Goal: Information Seeking & Learning: Learn about a topic

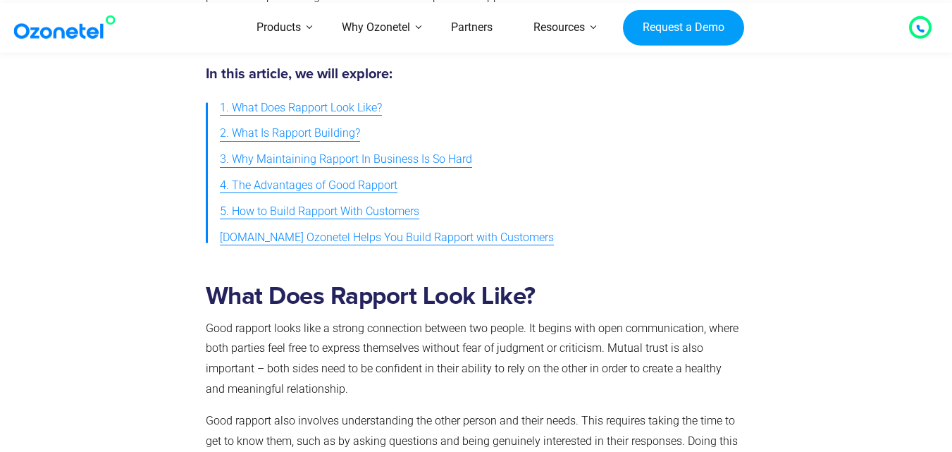
scroll to position [682, 0]
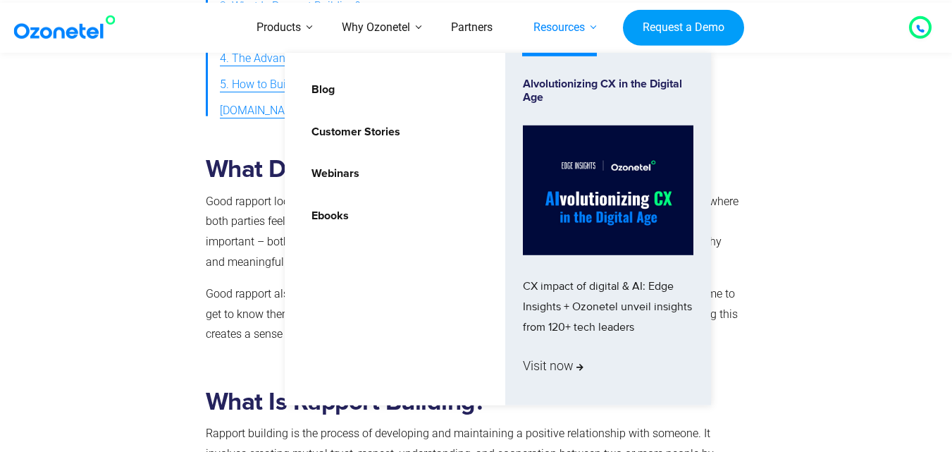
click at [524, 21] on link "Resources" at bounding box center [559, 28] width 92 height 50
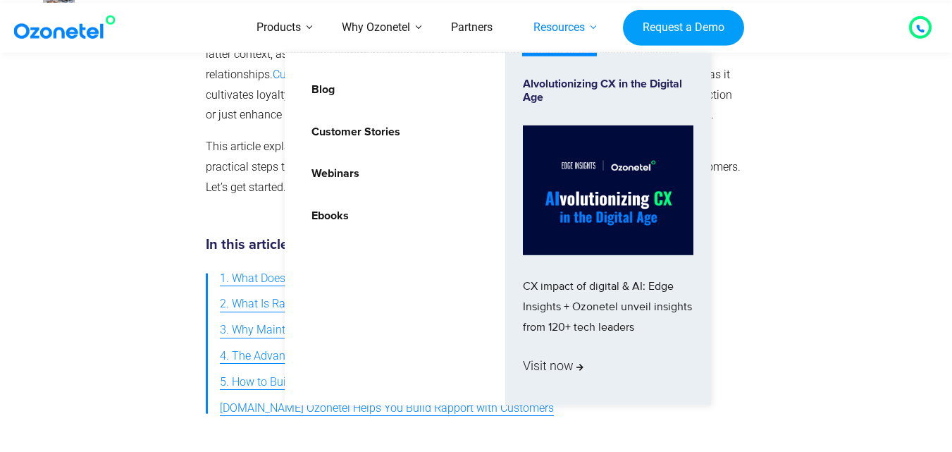
click at [524, 21] on link "Resources" at bounding box center [559, 28] width 92 height 50
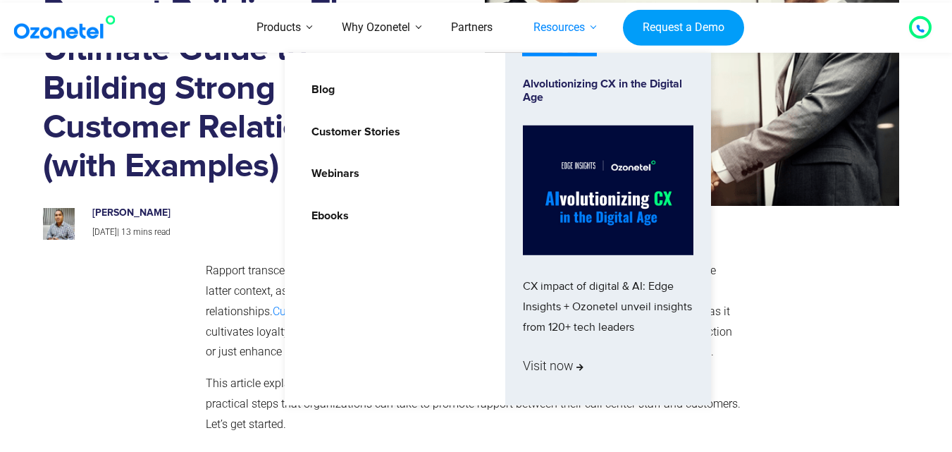
click at [524, 21] on link "Resources" at bounding box center [559, 28] width 92 height 50
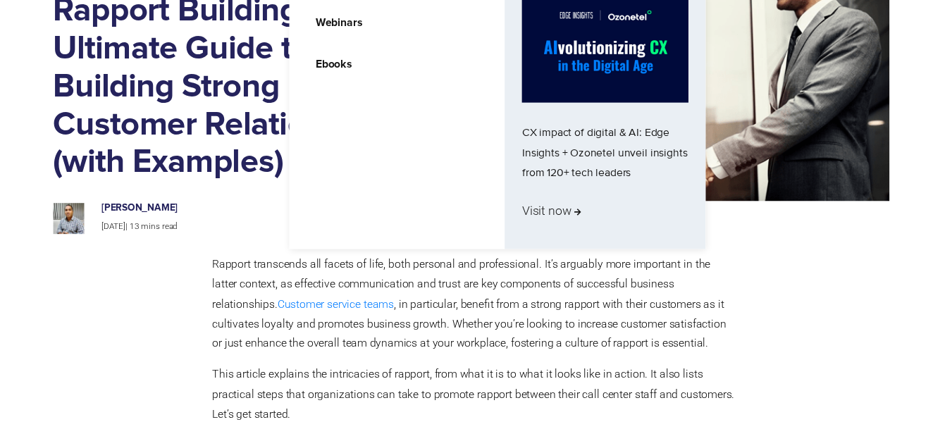
scroll to position [1, 0]
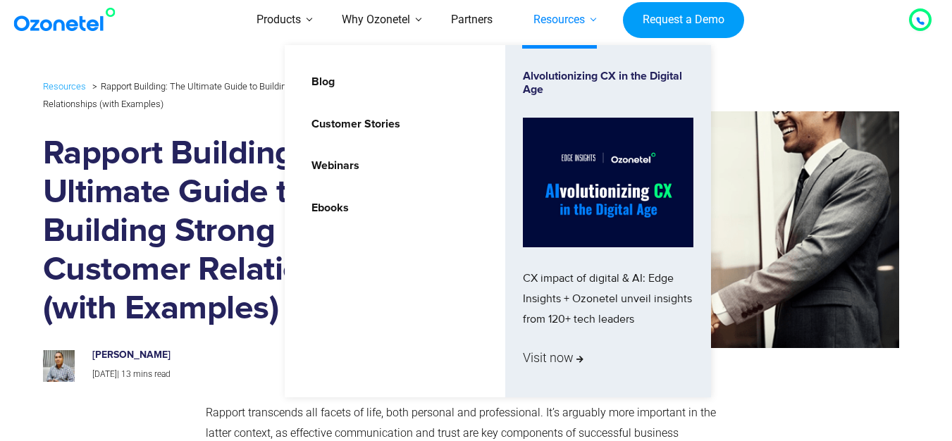
click at [524, 21] on li "Resources Blog Customer Stories Webinars Ebooks Alvolutionizing CX in the Digit…" at bounding box center [559, 20] width 92 height 50
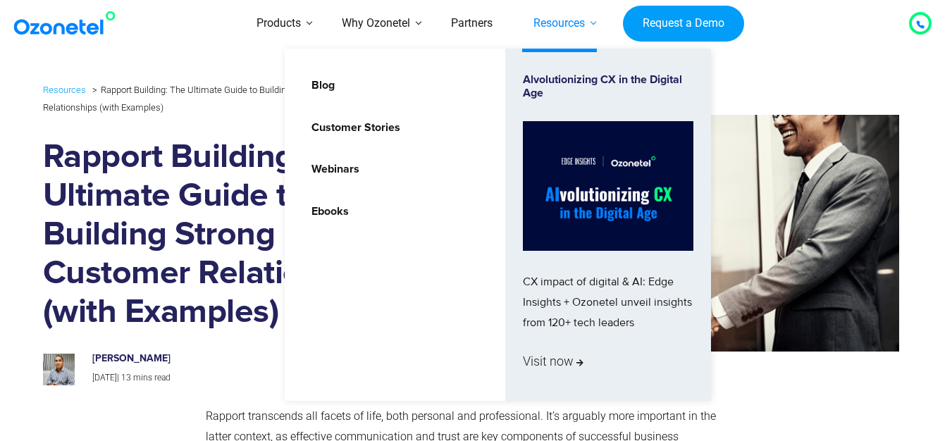
scroll to position [0, 0]
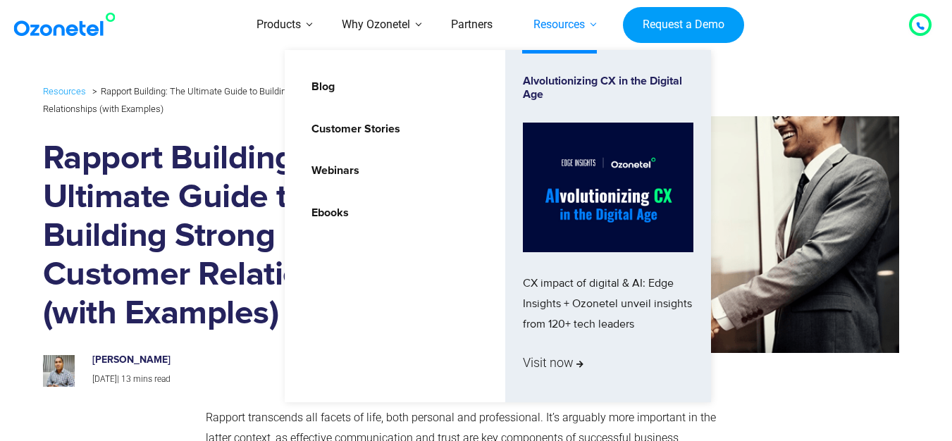
click at [524, 21] on link "Resources" at bounding box center [559, 25] width 92 height 50
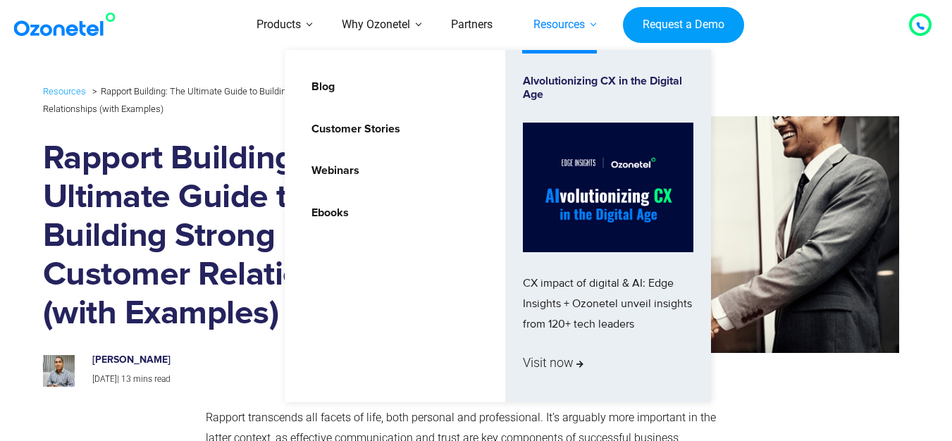
click at [524, 21] on link "Resources" at bounding box center [559, 25] width 92 height 50
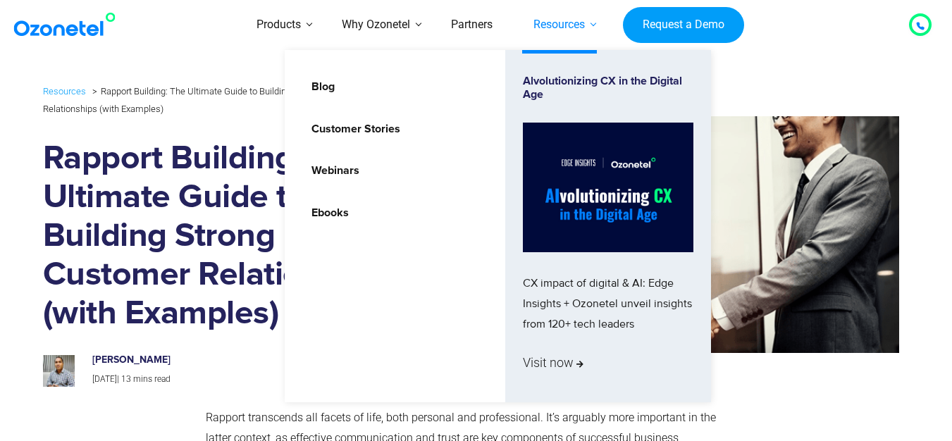
click at [524, 21] on link "Resources" at bounding box center [559, 25] width 92 height 50
drag, startPoint x: 524, startPoint y: 21, endPoint x: 525, endPoint y: 13, distance: 7.9
click at [526, 13] on link "Resources" at bounding box center [559, 25] width 92 height 50
click at [522, 9] on link "Resources" at bounding box center [559, 25] width 92 height 50
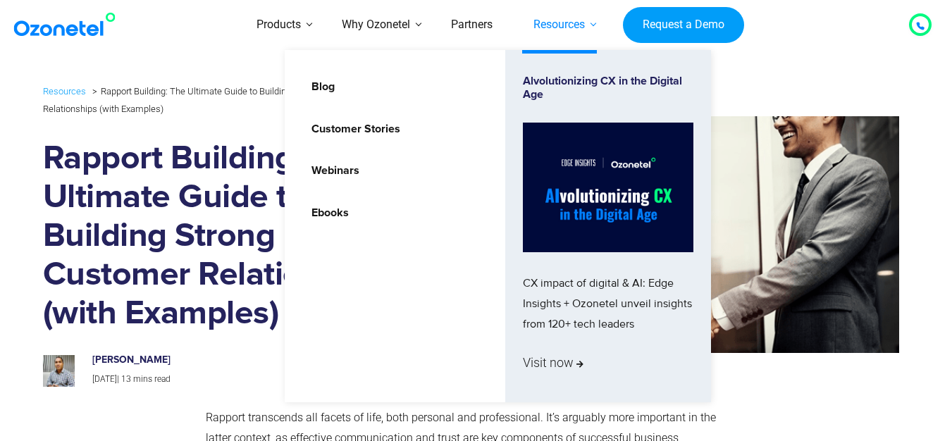
click at [522, 9] on link "Resources" at bounding box center [559, 25] width 92 height 50
click at [513, 0] on link "Resources" at bounding box center [559, 25] width 92 height 50
